Goal: Information Seeking & Learning: Learn about a topic

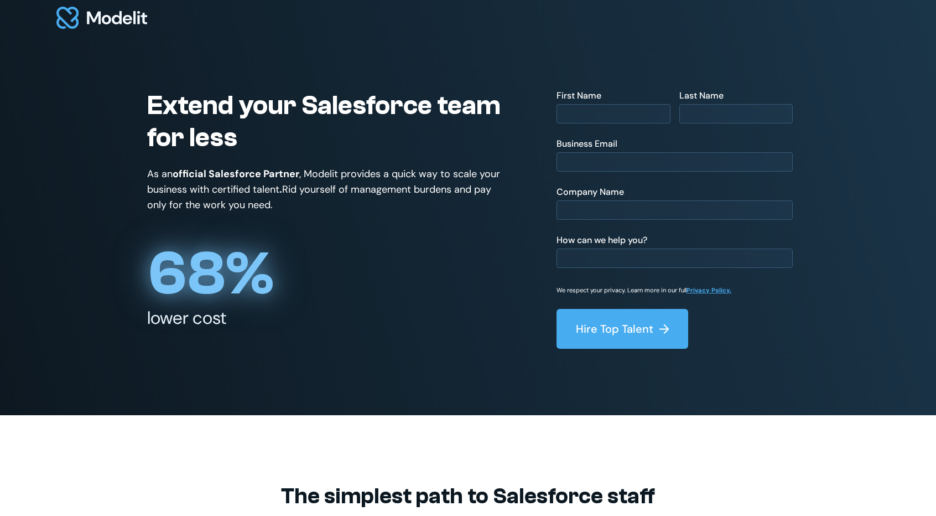
click at [297, 108] on h1 "Extend your Salesforce team for less" at bounding box center [329, 122] width 365 height 64
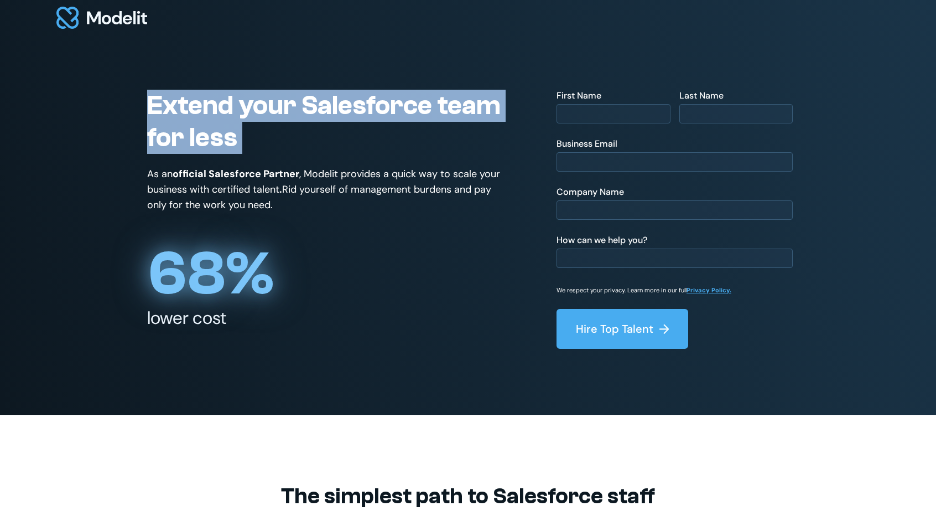
click at [297, 108] on h1 "Extend your Salesforce team for less" at bounding box center [329, 122] width 365 height 64
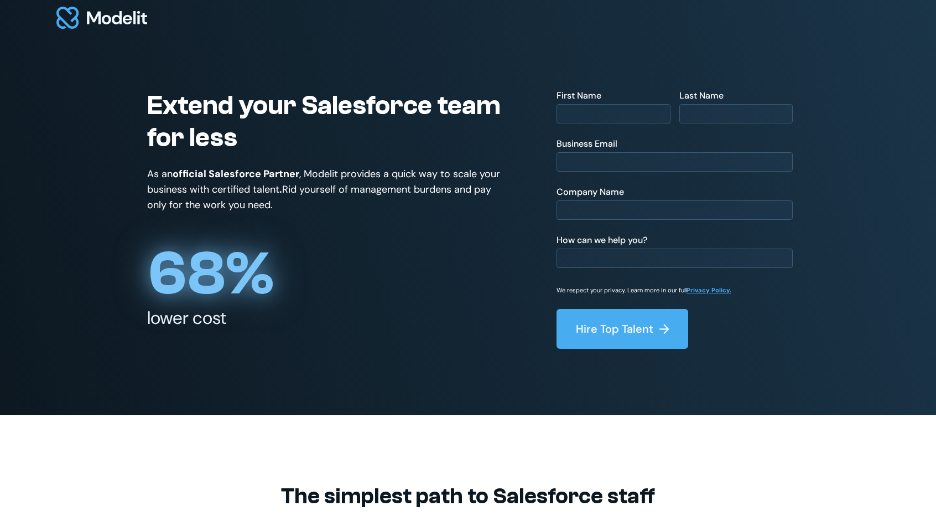
click at [240, 174] on strong "official Salesforce Partner" at bounding box center [236, 173] width 127 height 13
click at [216, 182] on p "As an official Salesforce Partner , Modelit provides a quick way to scale your …" at bounding box center [329, 189] width 365 height 46
click at [293, 195] on p "As an official Salesforce Partner , Modelit provides a quick way to scale your …" at bounding box center [329, 189] width 365 height 46
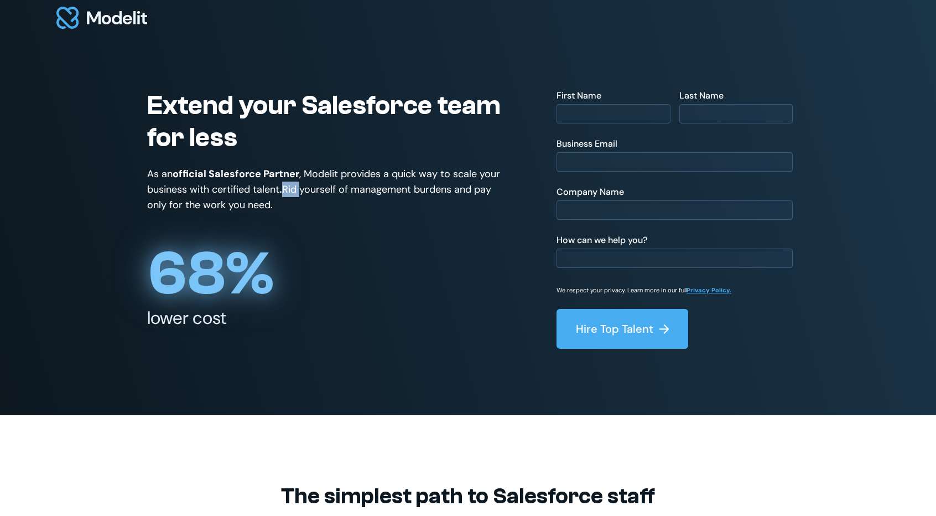
click at [293, 195] on p "As an official Salesforce Partner , Modelit provides a quick way to scale your …" at bounding box center [329, 189] width 365 height 46
click at [328, 192] on p "As an official Salesforce Partner , Modelit provides a quick way to scale your …" at bounding box center [329, 189] width 365 height 46
click at [249, 211] on p "As an official Salesforce Partner , Modelit provides a quick way to scale your …" at bounding box center [329, 189] width 365 height 46
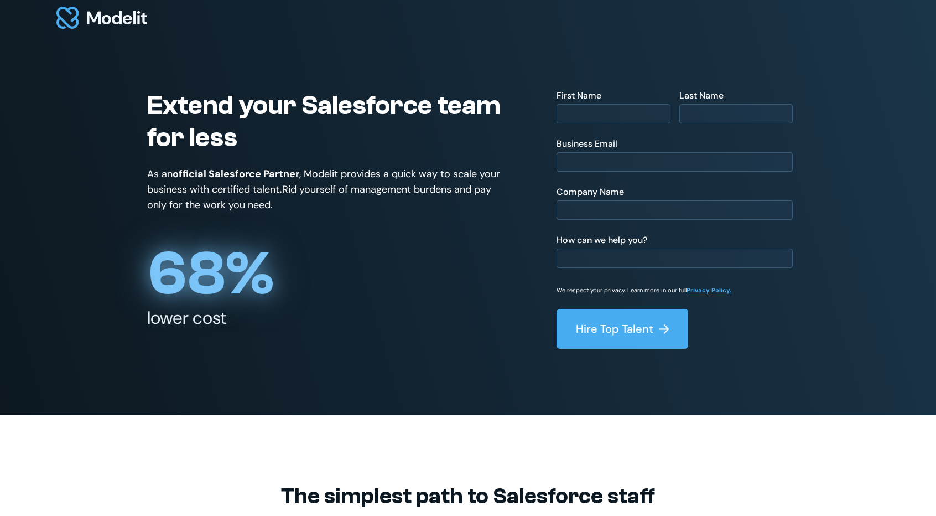
click at [74, 346] on section "Extend your Salesforce team for less As an official Salesforce Partner , Modeli…" at bounding box center [468, 207] width 936 height 415
click at [86, 17] on img at bounding box center [101, 18] width 91 height 22
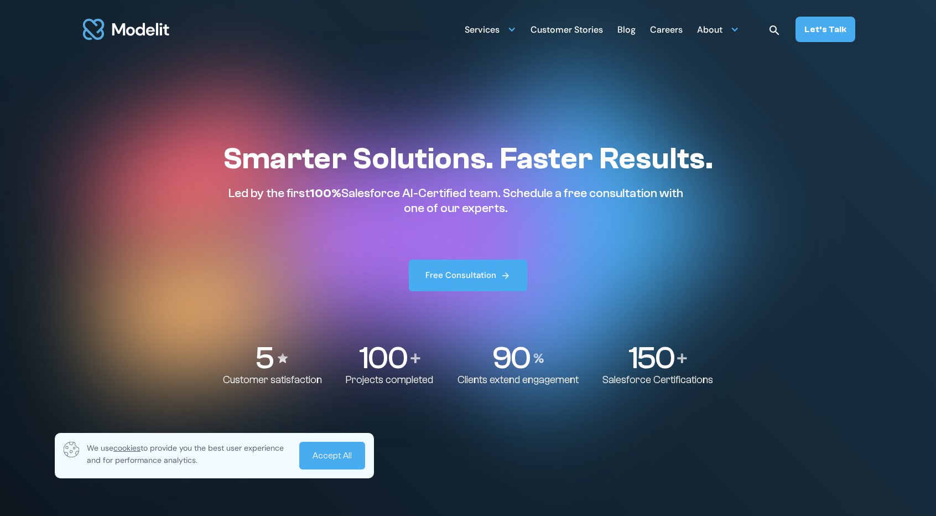
click at [662, 35] on div "Careers" at bounding box center [666, 31] width 33 height 22
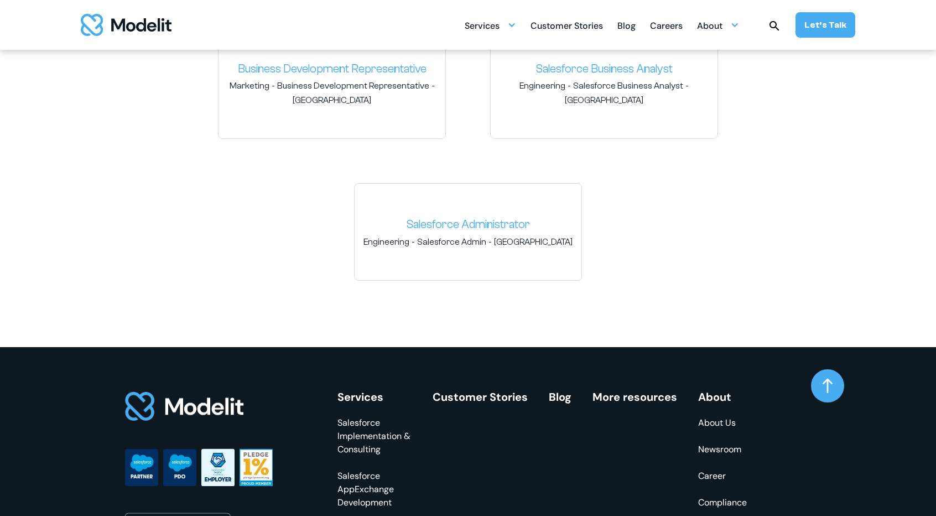
scroll to position [1933, 0]
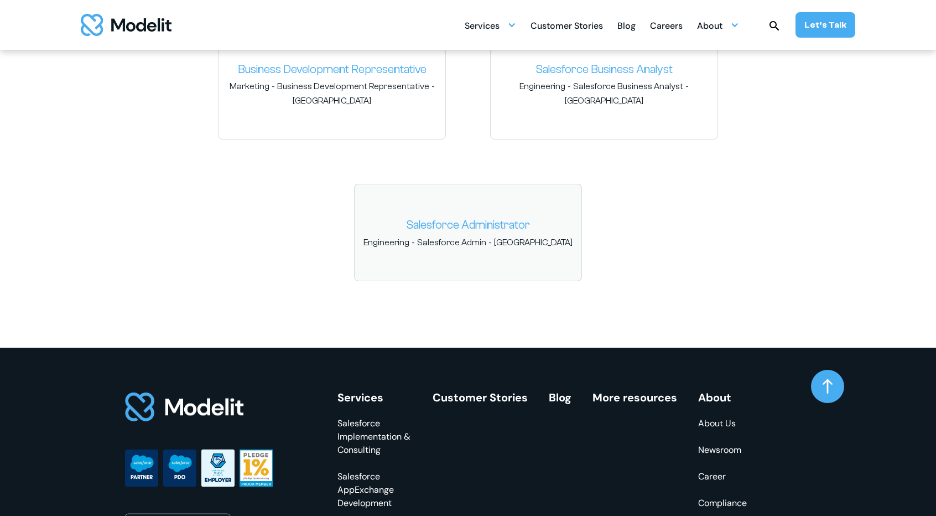
click at [486, 236] on span "Salesforce Admin" at bounding box center [451, 242] width 69 height 12
click at [505, 216] on link "Salesforce Administrator" at bounding box center [468, 225] width 209 height 18
